Goal: Task Accomplishment & Management: Use online tool/utility

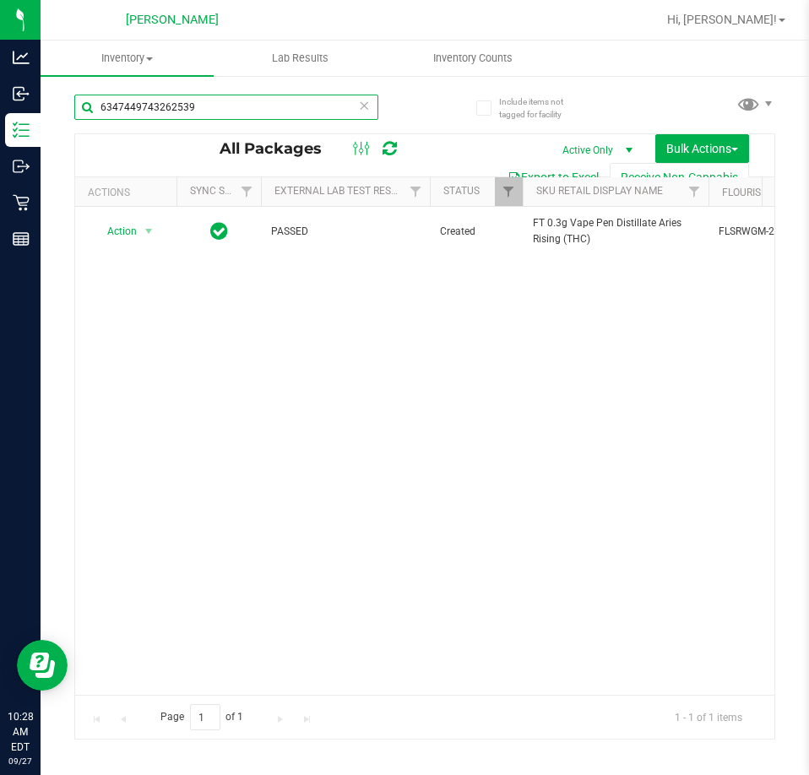
drag, startPoint x: 248, startPoint y: 112, endPoint x: -1, endPoint y: 91, distance: 249.9
click at [0, 91] on html "Analytics Inbound Inventory Outbound Retail Reports 10:28 AM EDT [DATE] 09/27 […" at bounding box center [404, 387] width 809 height 775
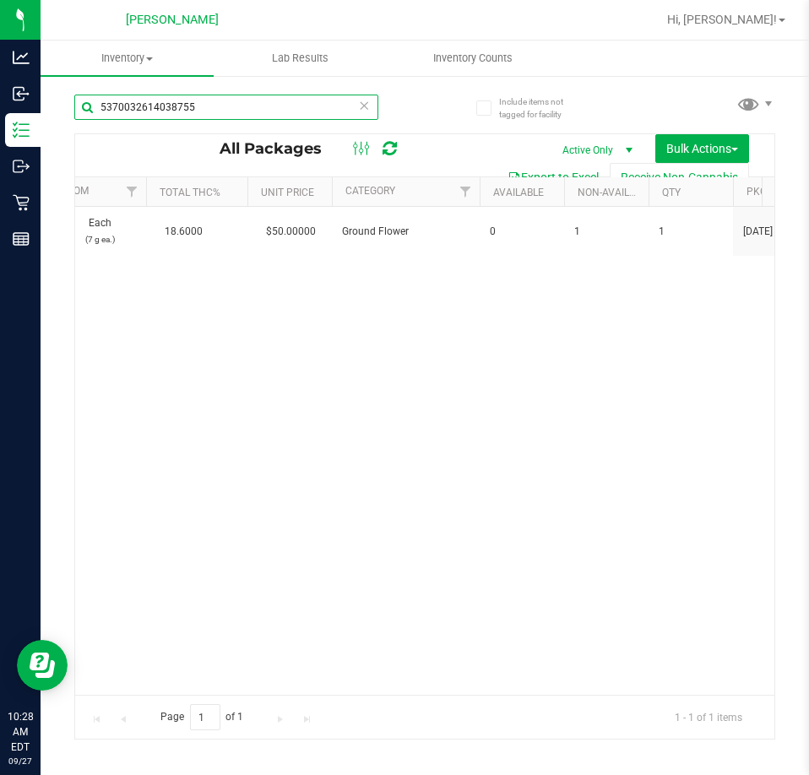
scroll to position [0, 1178]
drag, startPoint x: 233, startPoint y: 105, endPoint x: -1, endPoint y: 105, distance: 233.8
click at [0, 105] on html "Analytics Inbound Inventory Outbound Retail Reports 10:28 AM EDT [DATE] 09/27 […" at bounding box center [404, 387] width 809 height 775
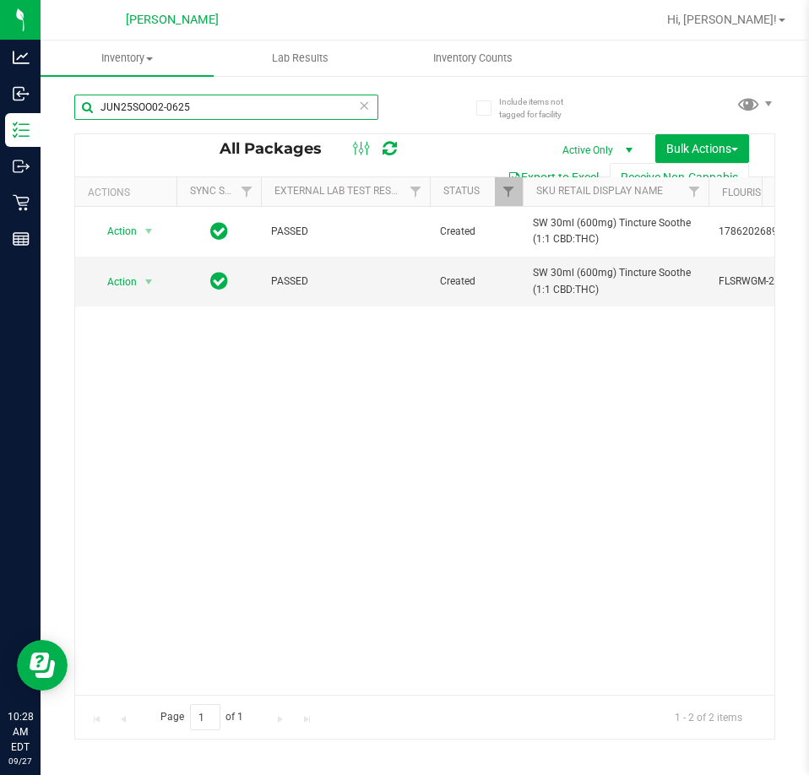
drag, startPoint x: 246, startPoint y: 109, endPoint x: -1, endPoint y: 111, distance: 246.4
click at [0, 111] on html "Analytics Inbound Inventory Outbound Retail Reports 10:28 AM EDT [DATE] 09/27 […" at bounding box center [404, 387] width 809 height 775
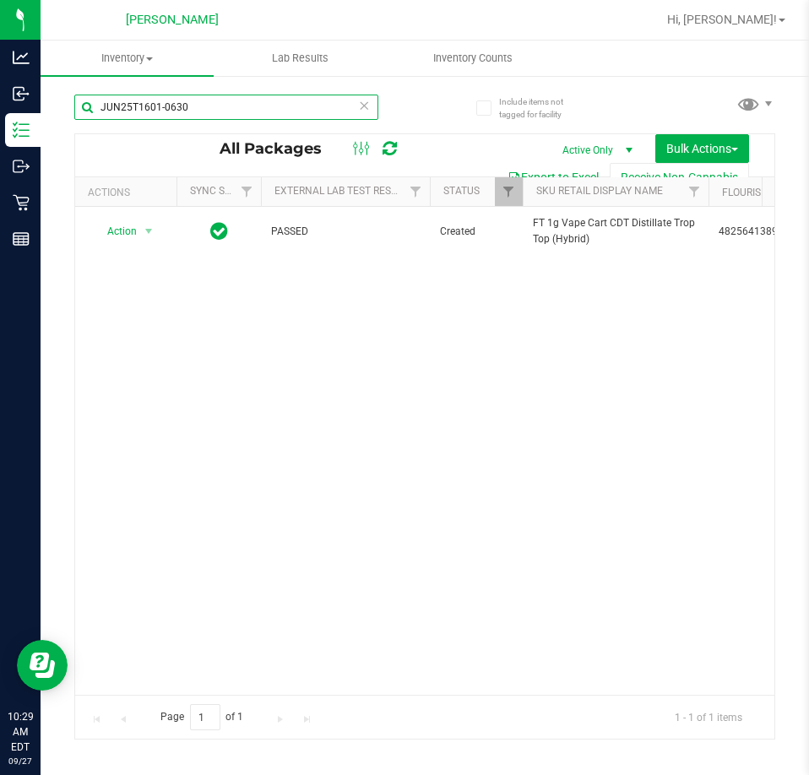
drag, startPoint x: 247, startPoint y: 104, endPoint x: -1, endPoint y: 124, distance: 248.9
click at [0, 124] on html "Analytics Inbound Inventory Outbound Retail Reports 10:29 AM EDT [DATE] 09/27 […" at bounding box center [404, 387] width 809 height 775
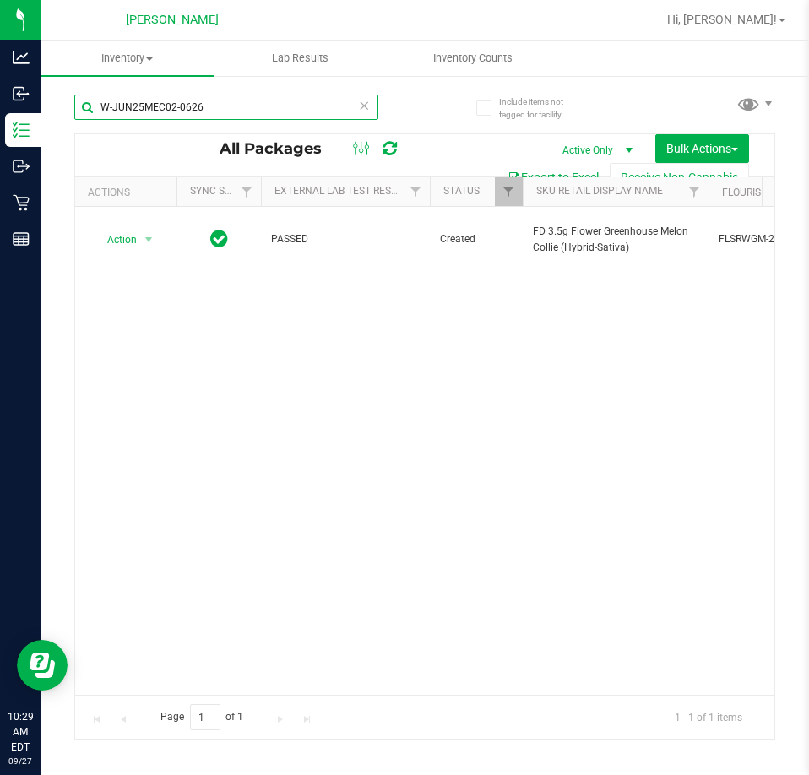
drag, startPoint x: 281, startPoint y: 111, endPoint x: -1, endPoint y: 89, distance: 282.7
click at [0, 89] on html "Analytics Inbound Inventory Outbound Retail Reports 10:29 AM EDT [DATE] 09/27 […" at bounding box center [404, 387] width 809 height 775
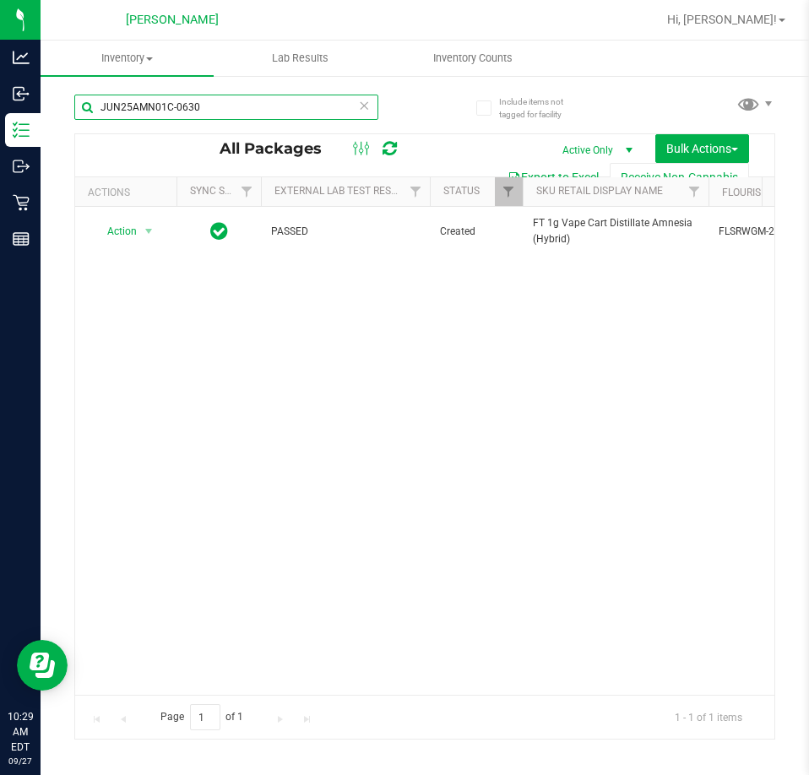
drag, startPoint x: 231, startPoint y: 111, endPoint x: -1, endPoint y: 99, distance: 232.4
click at [0, 99] on html "Analytics Inbound Inventory Outbound Retail Reports 10:29 AM EDT [DATE] 09/27 […" at bounding box center [404, 387] width 809 height 775
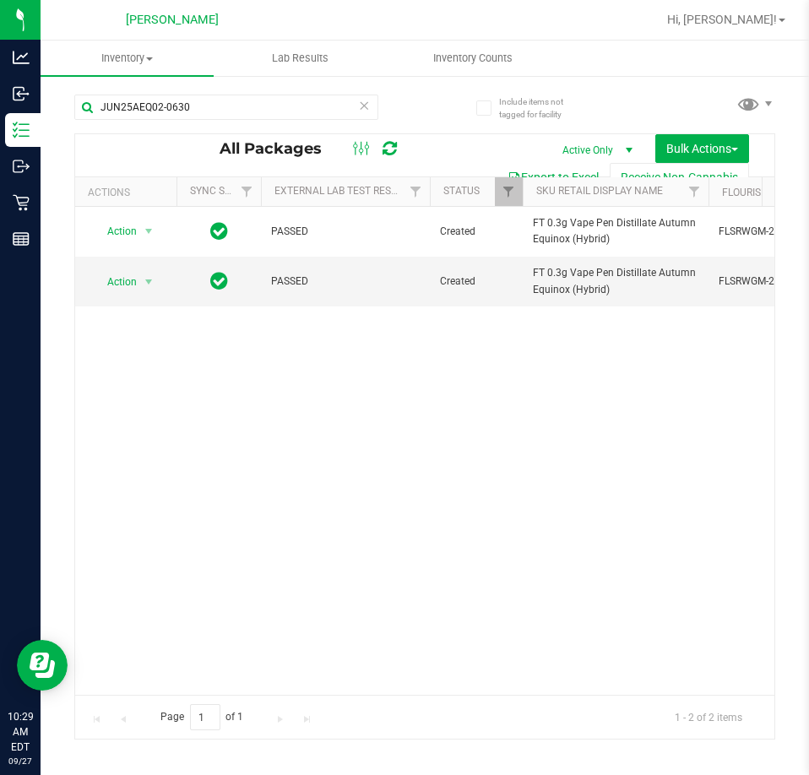
drag, startPoint x: 212, startPoint y: 681, endPoint x: 314, endPoint y: 672, distance: 102.5
click at [314, 672] on div "Action Action Adjust qty Create package Edit attributes Global inventory Locate…" at bounding box center [424, 451] width 699 height 488
drag, startPoint x: 300, startPoint y: 101, endPoint x: -1, endPoint y: 101, distance: 300.4
click at [0, 101] on html "Analytics Inbound Inventory Outbound Retail Reports 10:29 AM EDT [DATE] 09/27 […" at bounding box center [404, 387] width 809 height 775
type input "JUL25ZEN01-0715"
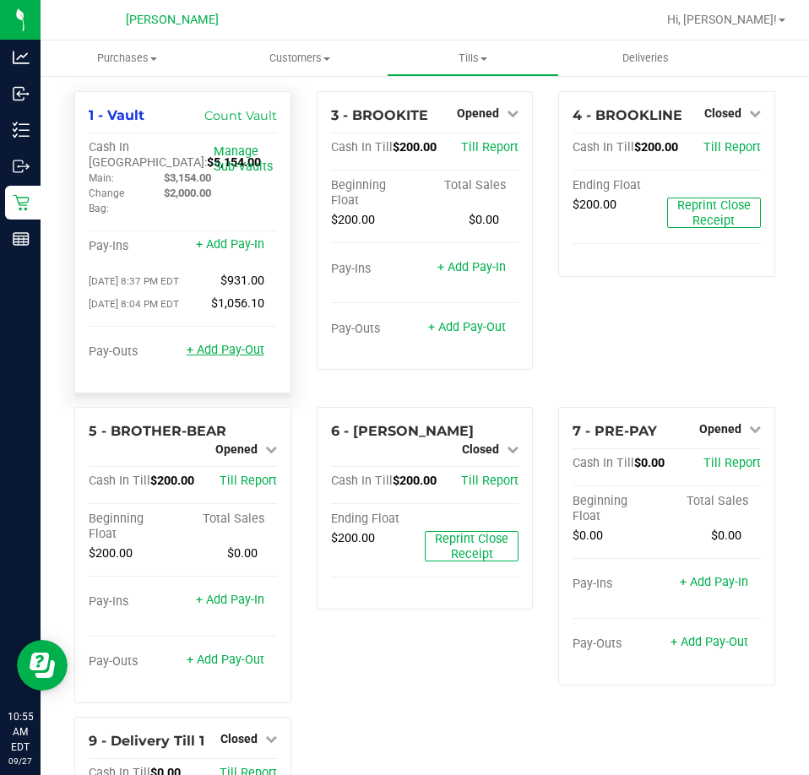
click at [230, 357] on link "+ Add Pay-Out" at bounding box center [226, 350] width 78 height 14
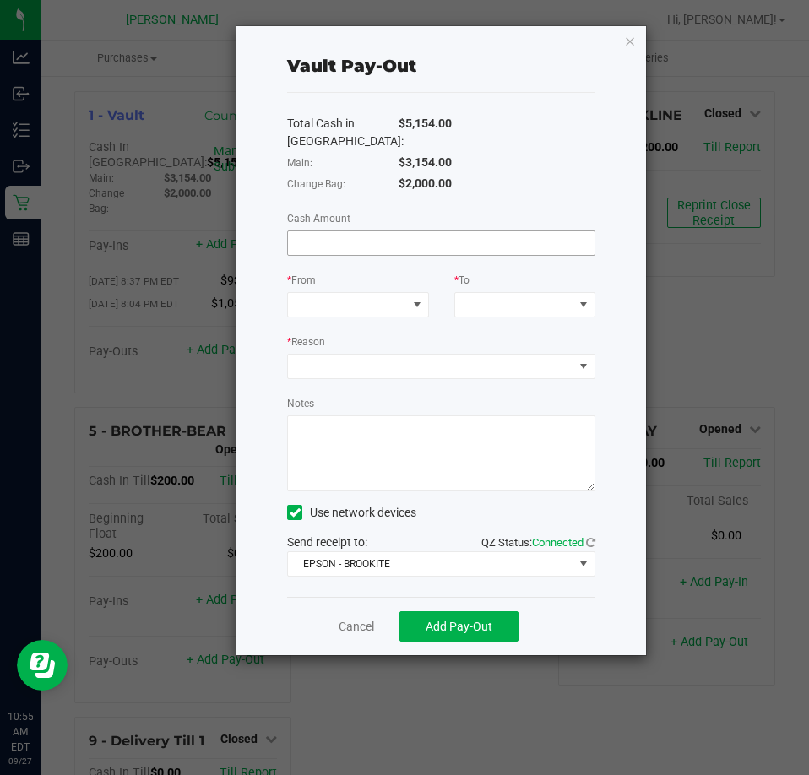
click at [479, 255] on span at bounding box center [441, 242] width 308 height 25
click at [479, 236] on input at bounding box center [441, 243] width 306 height 24
type input "$3,154.00"
click at [404, 289] on div "* From" at bounding box center [357, 281] width 141 height 21
click at [403, 305] on span at bounding box center [347, 305] width 118 height 24
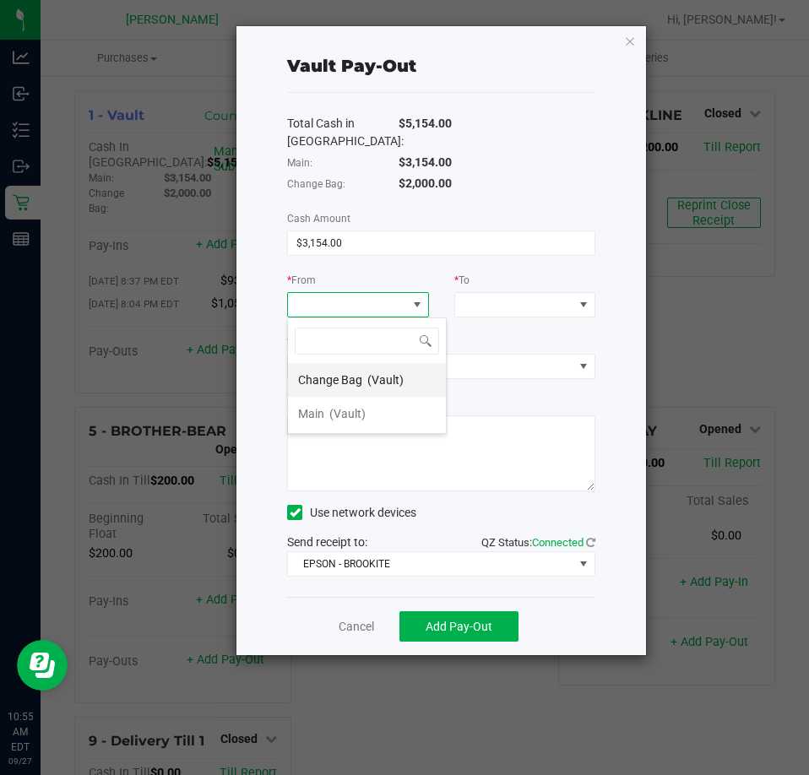
scroll to position [25, 142]
click at [361, 411] on span "(Vault)" at bounding box center [347, 414] width 36 height 14
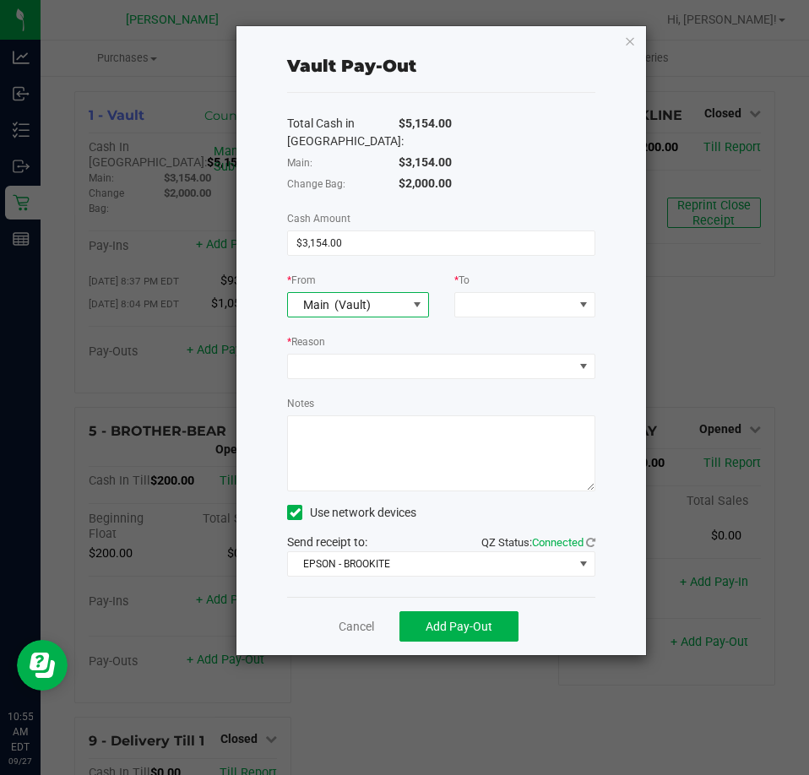
click at [333, 311] on div "Main (Vault)" at bounding box center [333, 304] width 76 height 30
click at [377, 308] on span "Main (Vault)" at bounding box center [347, 305] width 118 height 24
click at [476, 311] on span at bounding box center [514, 305] width 118 height 24
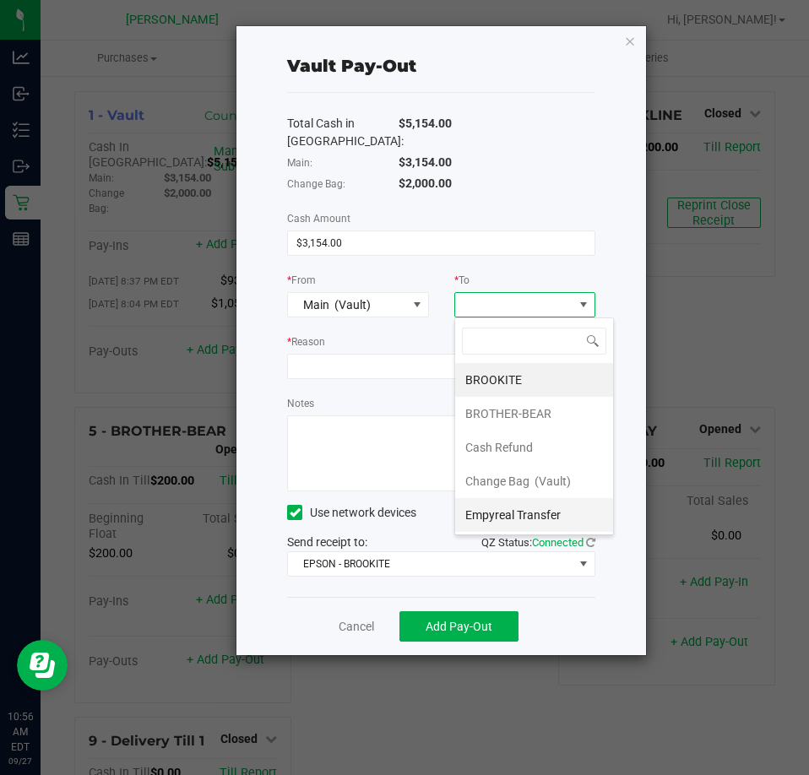
click at [520, 516] on span "Empyreal Transfer" at bounding box center [512, 515] width 95 height 14
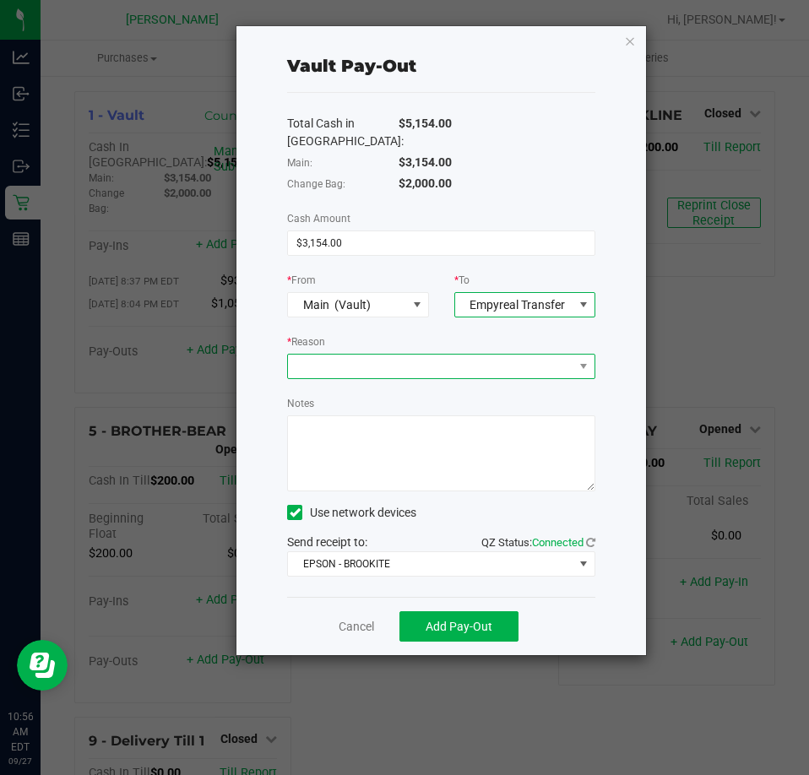
click at [499, 365] on span at bounding box center [430, 366] width 285 height 24
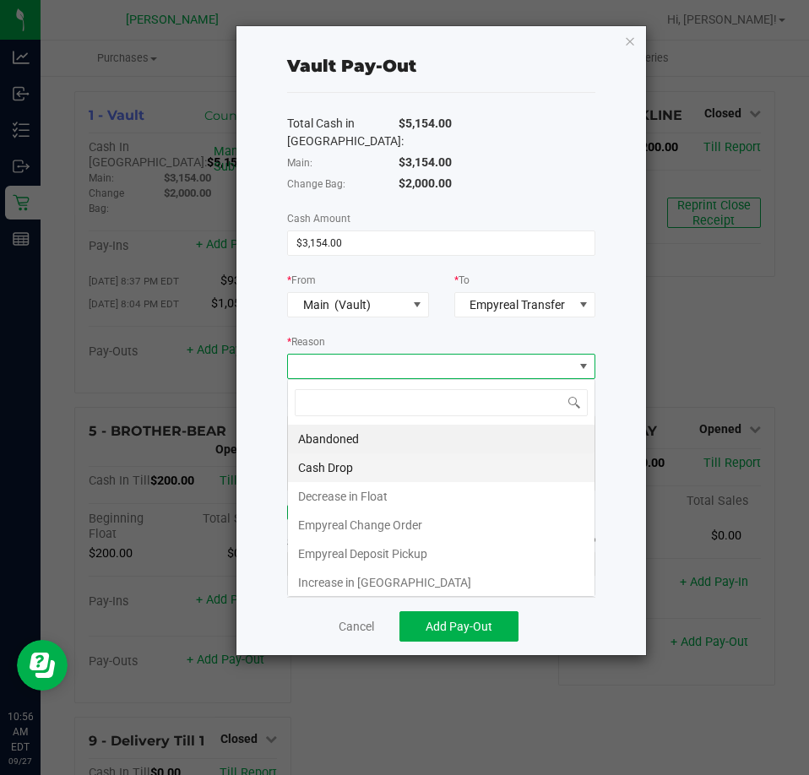
scroll to position [25, 307]
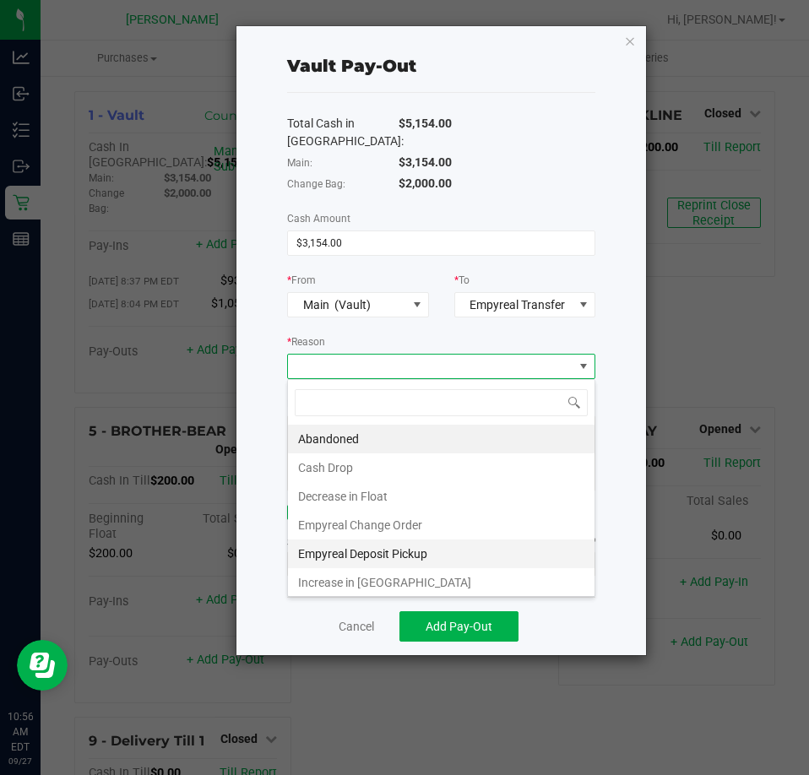
click at [412, 555] on li "Empyreal Deposit Pickup" at bounding box center [441, 553] width 306 height 29
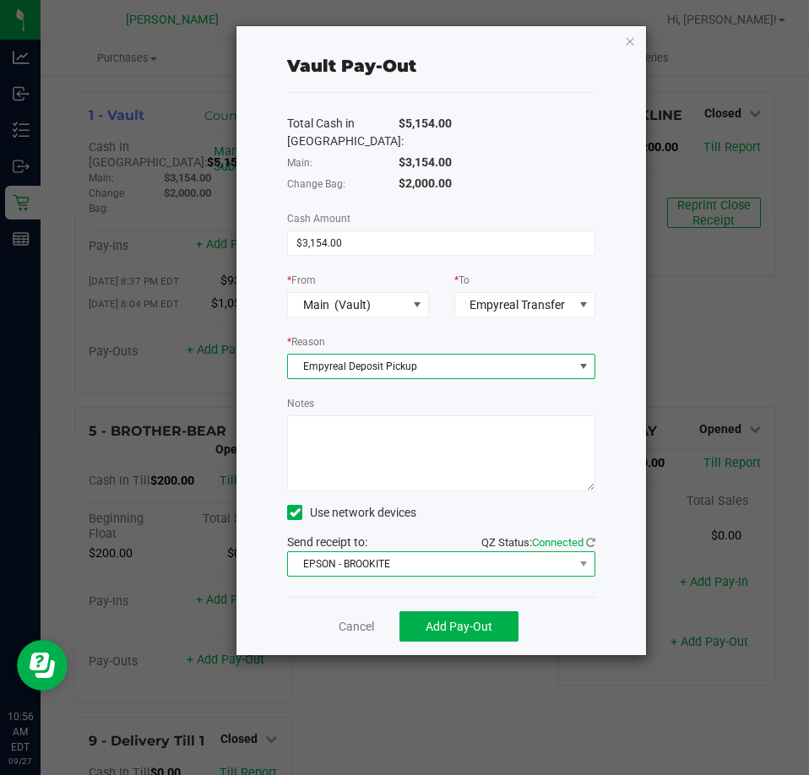
click at [466, 562] on span "EPSON - BROOKITE" at bounding box center [430, 564] width 285 height 24
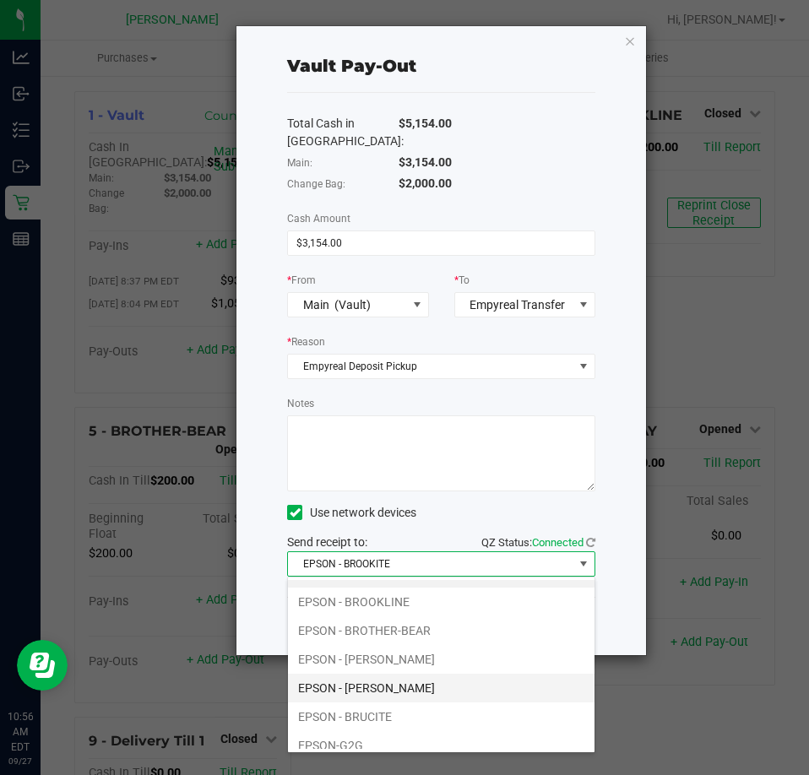
scroll to position [32, 0]
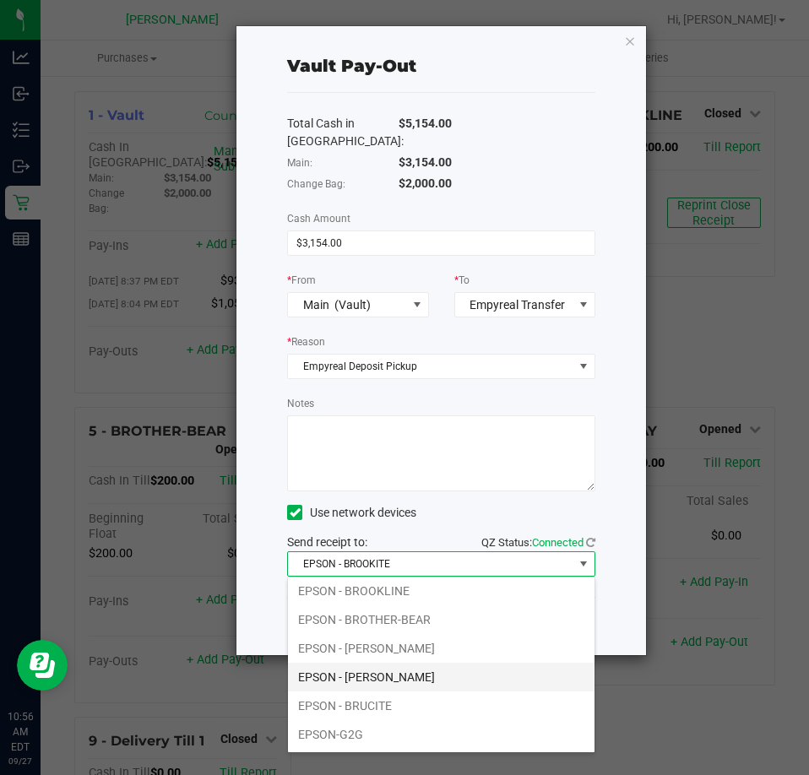
click at [442, 665] on li "EPSON - BRUCE-WILLIS" at bounding box center [441, 677] width 306 height 29
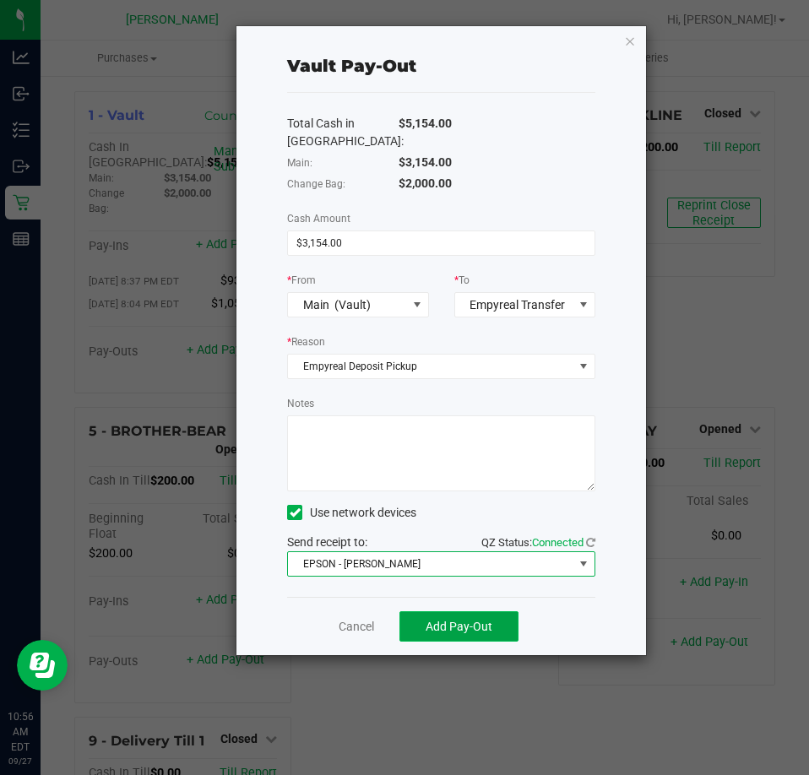
click at [456, 632] on span "Add Pay-Out" at bounding box center [458, 626] width 67 height 14
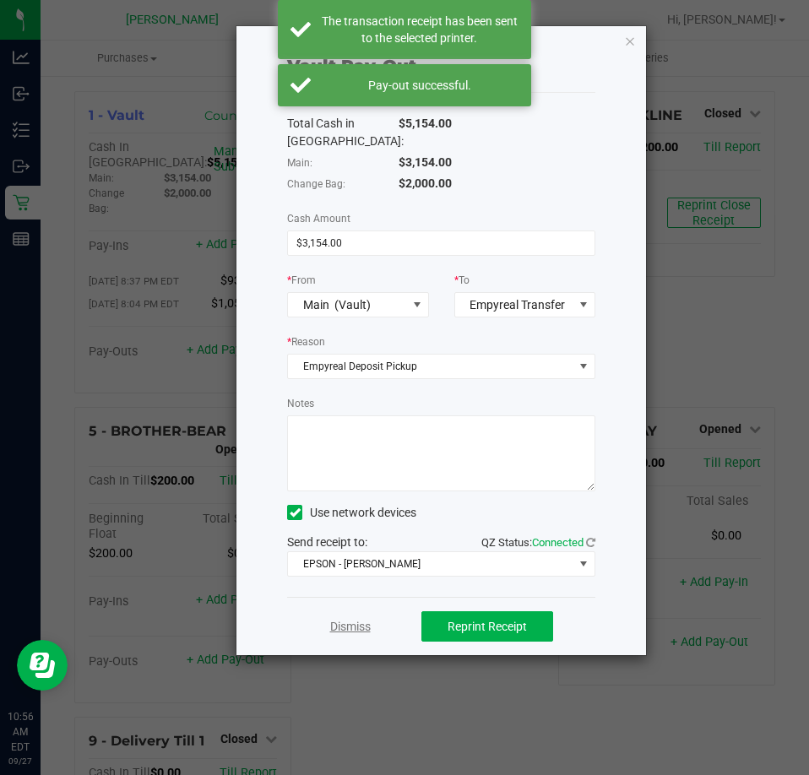
click at [362, 623] on link "Dismiss" at bounding box center [350, 627] width 41 height 18
